Goal: Check status: Check status

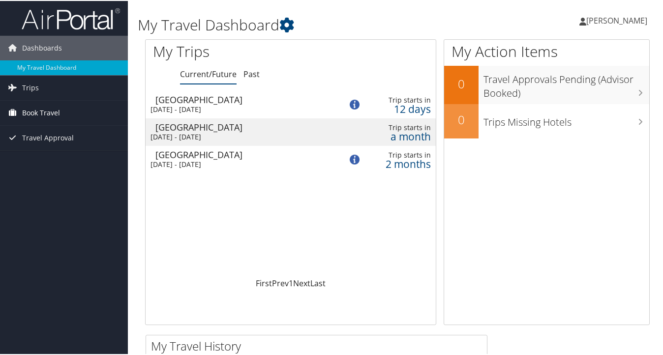
click at [44, 112] on span "Book Travel" at bounding box center [41, 112] width 38 height 25
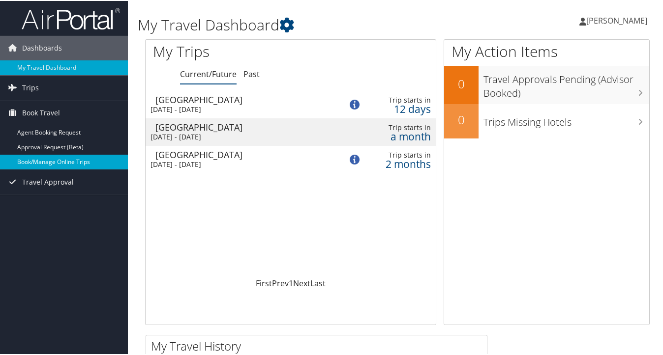
click at [56, 164] on link "Book/Manage Online Trips" at bounding box center [64, 161] width 128 height 15
click at [219, 125] on div "Munich" at bounding box center [243, 126] width 177 height 9
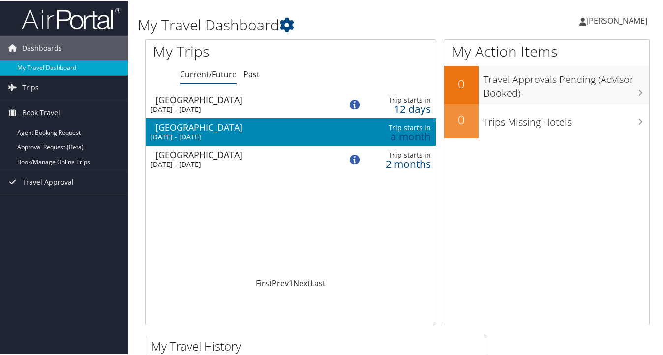
click at [219, 125] on div "[GEOGRAPHIC_DATA]" at bounding box center [243, 126] width 177 height 9
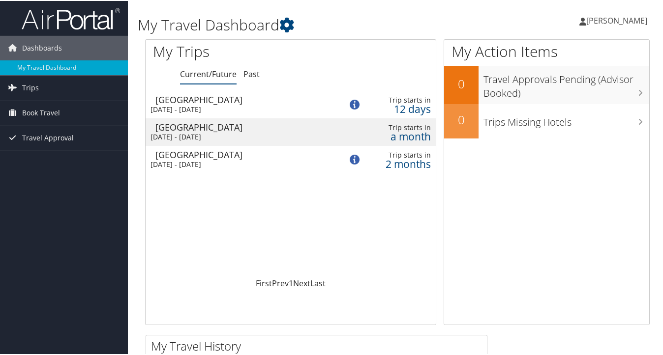
click at [264, 156] on div "Beijing" at bounding box center [243, 153] width 177 height 9
